Goal: Navigation & Orientation: Find specific page/section

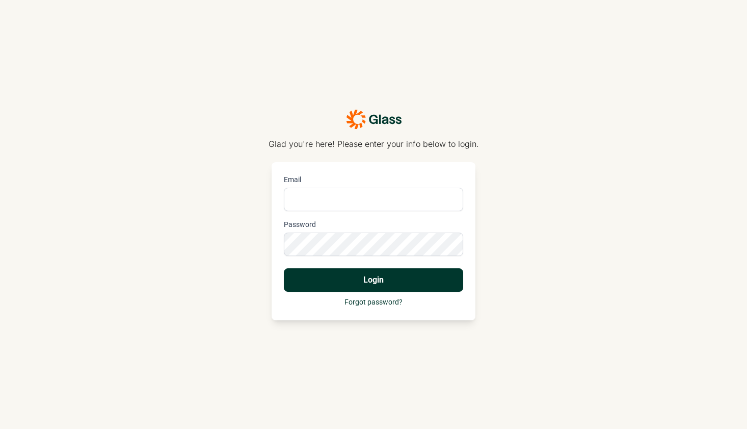
click at [359, 201] on input "Email" at bounding box center [373, 199] width 179 height 23
click at [0, 428] on com-1password-button at bounding box center [0, 429] width 0 height 0
type input "[PERSON_NAME][EMAIL_ADDRESS][PERSON_NAME][DOMAIN_NAME]"
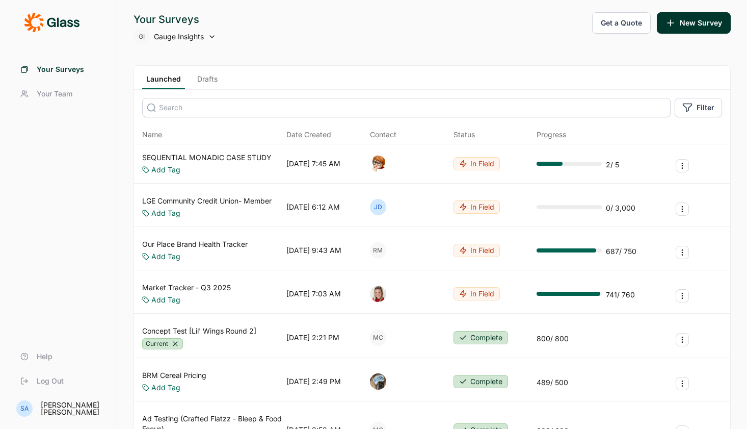
click at [495, 107] on input at bounding box center [406, 107] width 529 height 19
click at [209, 81] on link "Drafts" at bounding box center [207, 81] width 29 height 15
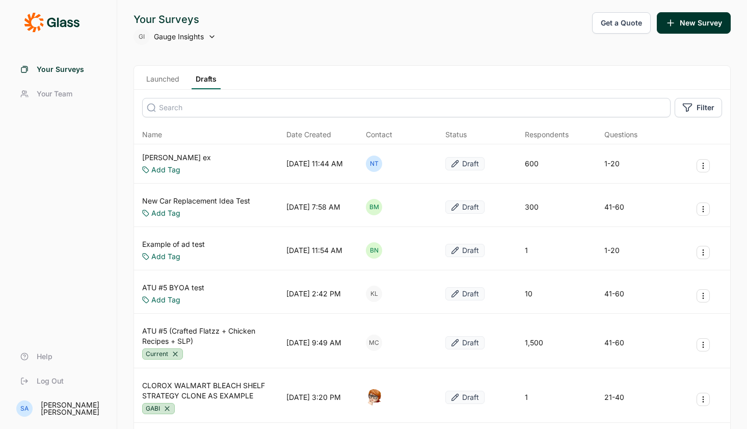
click at [172, 81] on link "Launched" at bounding box center [162, 81] width 41 height 15
